Goal: Information Seeking & Learning: Learn about a topic

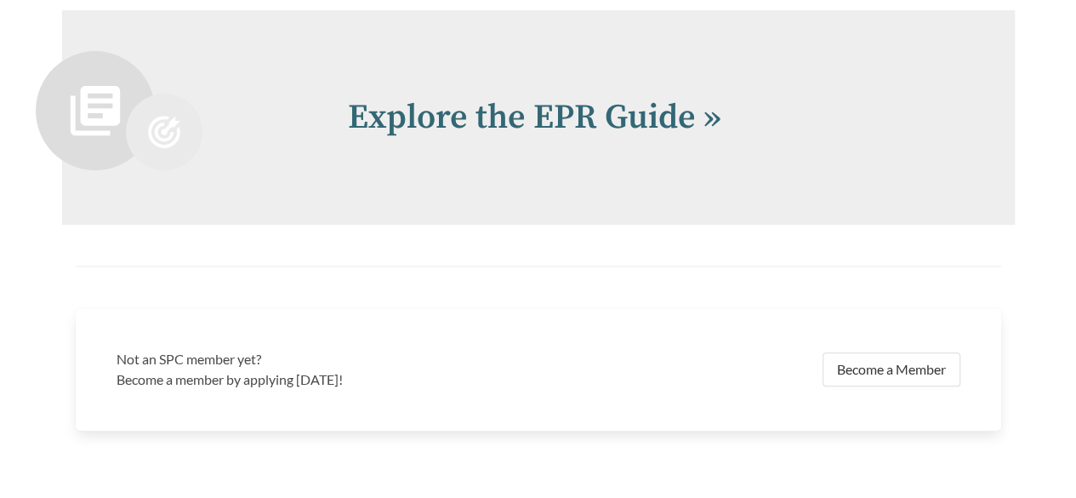
scroll to position [3535, 0]
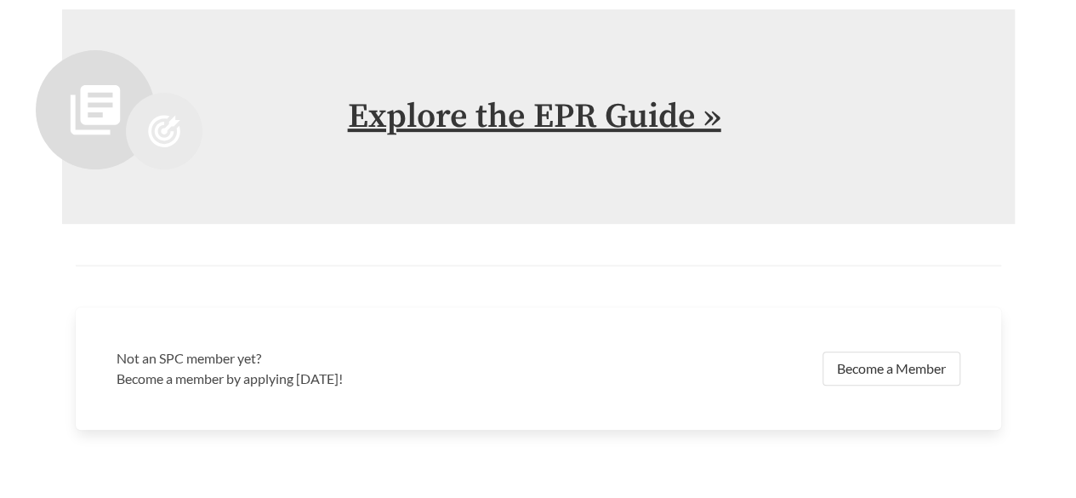
click at [498, 123] on link "Explore the EPR Guide »" at bounding box center [534, 116] width 373 height 43
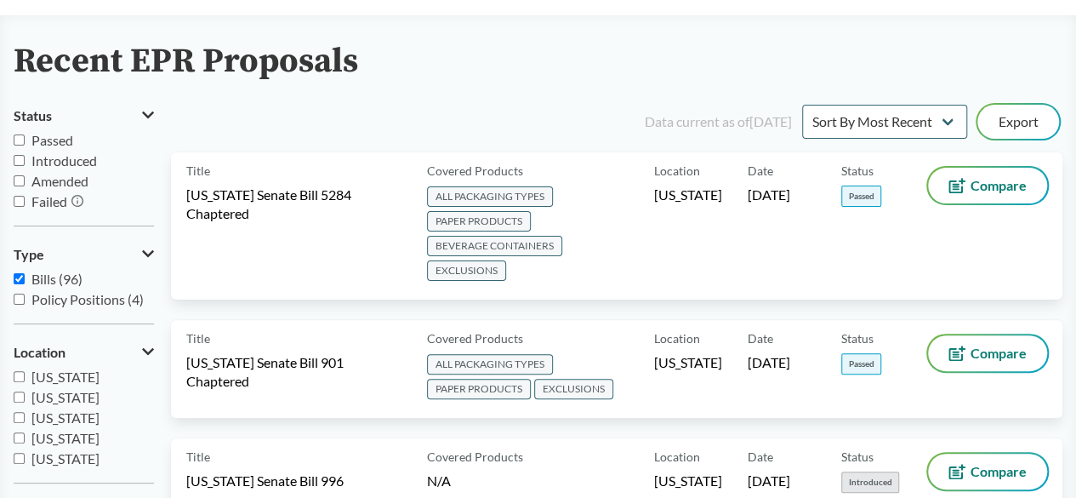
scroll to position [85, 0]
click at [17, 140] on input "Passed" at bounding box center [19, 139] width 11 height 11
checkbox input "true"
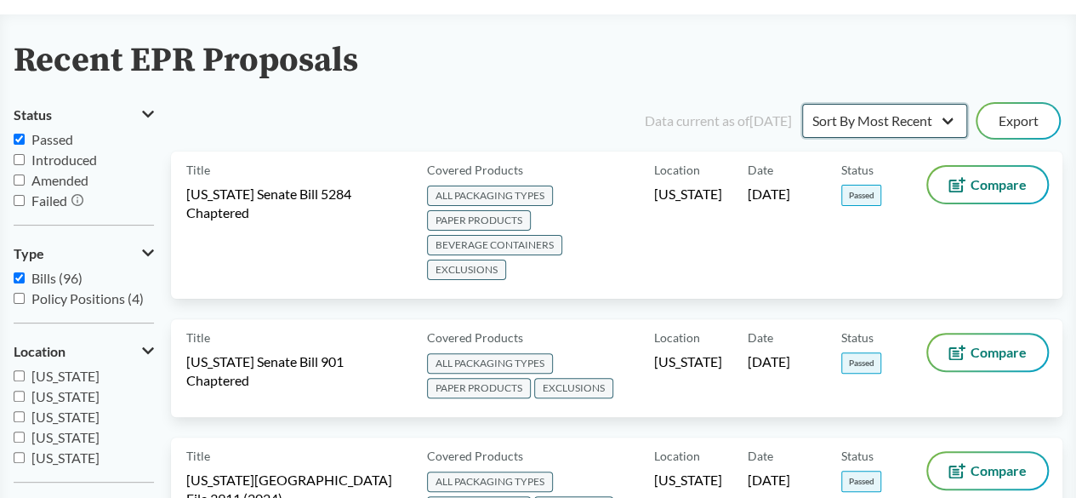
click at [936, 111] on select "Sort By Most Recent Sort By Status" at bounding box center [884, 121] width 165 height 34
select select "Sort By Status"
click at [802, 104] on select "Sort By Most Recent Sort By Status" at bounding box center [884, 121] width 165 height 34
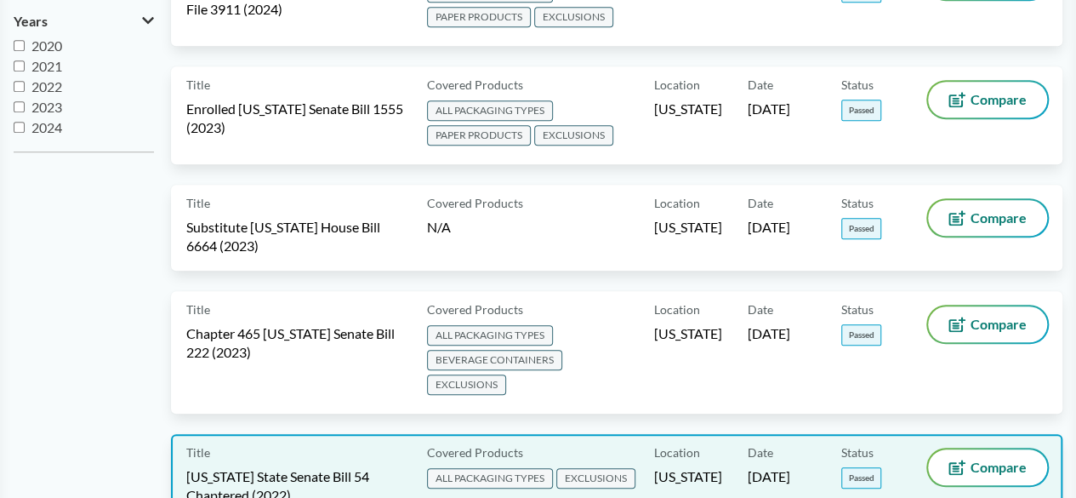
scroll to position [528, 0]
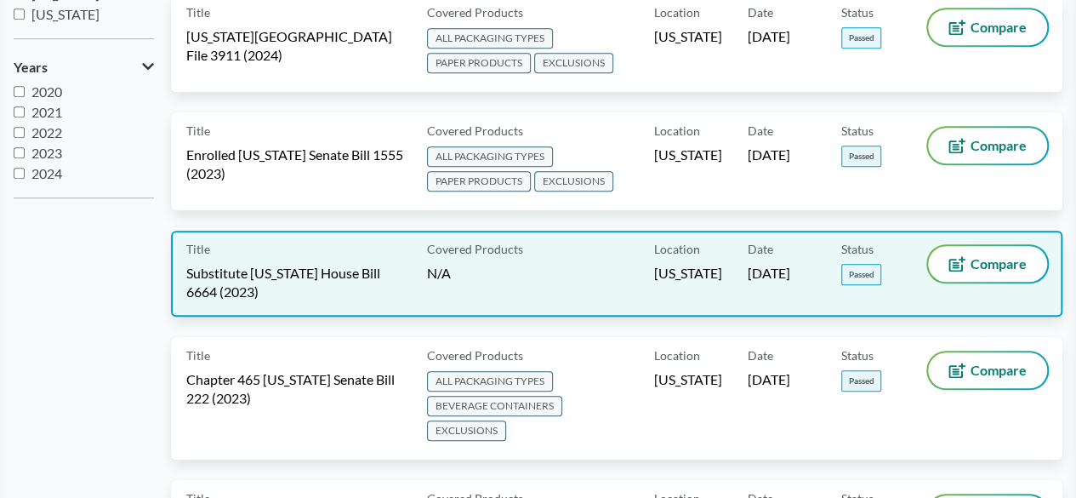
click at [327, 264] on span "Substitute [US_STATE] House Bill 6664 (2023)" at bounding box center [296, 282] width 220 height 37
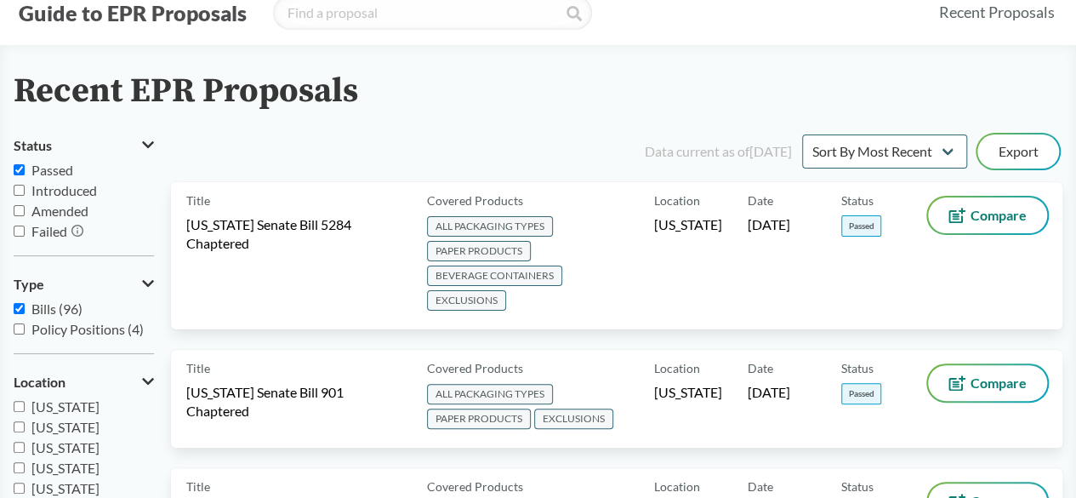
scroll to position [52, 0]
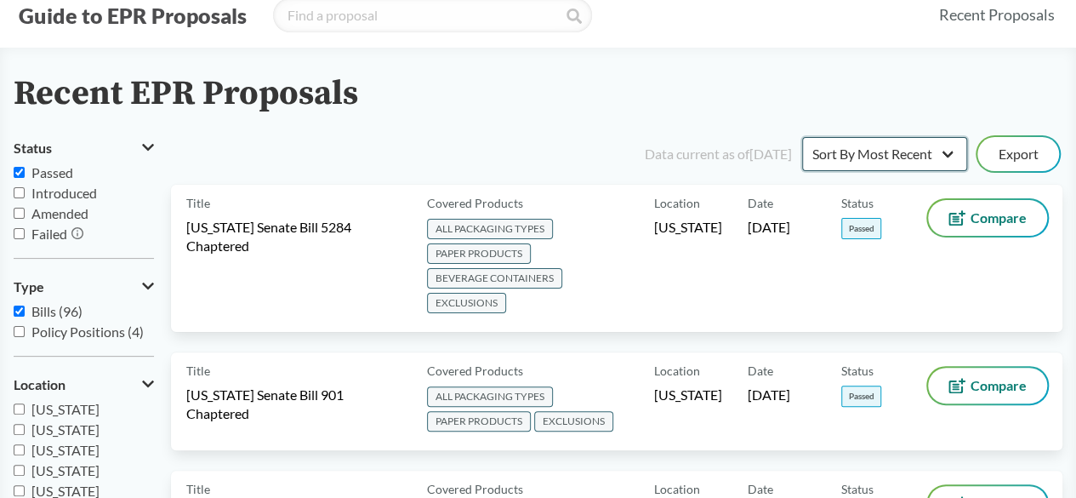
click at [917, 150] on select "Sort By Most Recent Sort By Status" at bounding box center [884, 154] width 165 height 34
select select "Sort By Status"
click at [802, 137] on select "Sort By Most Recent Sort By Status" at bounding box center [884, 154] width 165 height 34
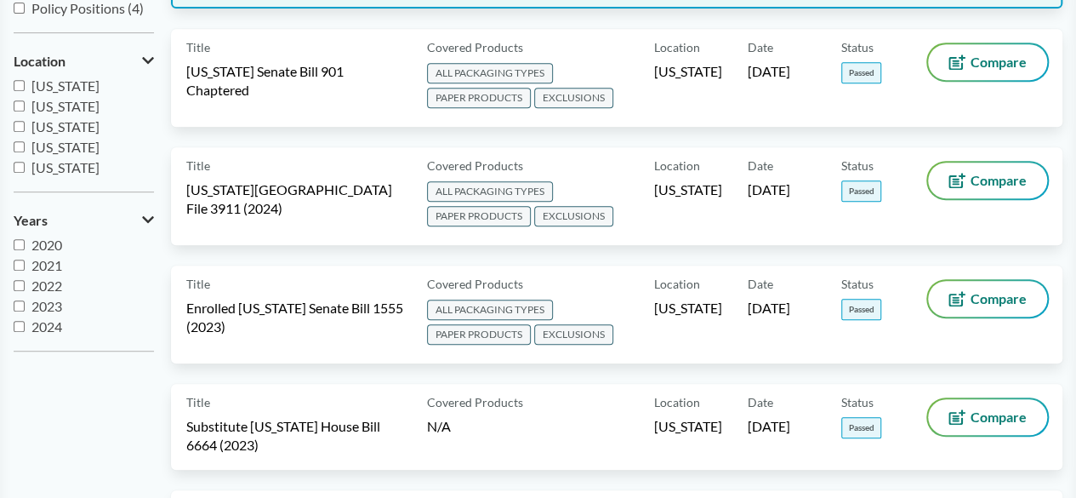
scroll to position [377, 0]
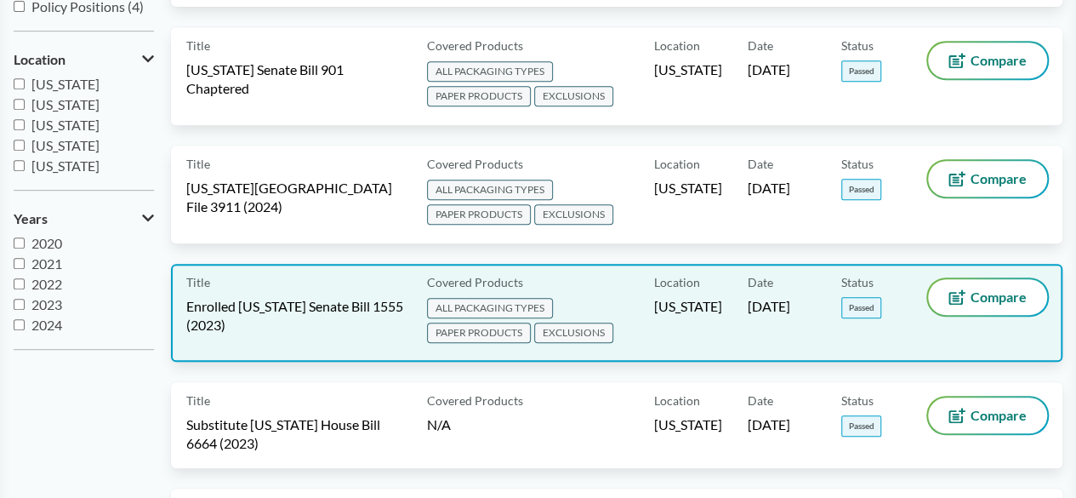
click at [294, 297] on span "Enrolled [US_STATE] Senate Bill 1555 (2023)" at bounding box center [296, 315] width 220 height 37
